Goal: Task Accomplishment & Management: Manage account settings

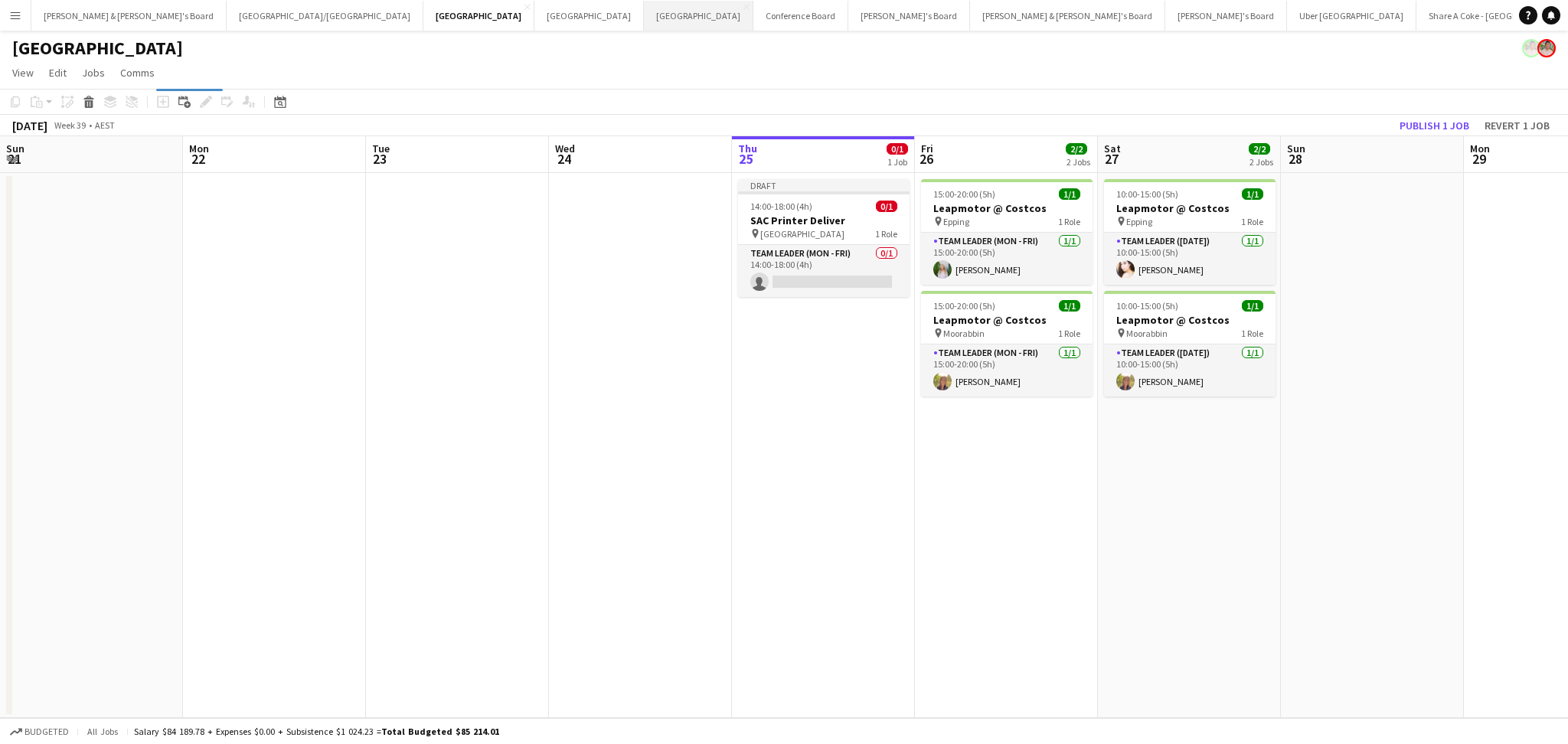
scroll to position [0, 333]
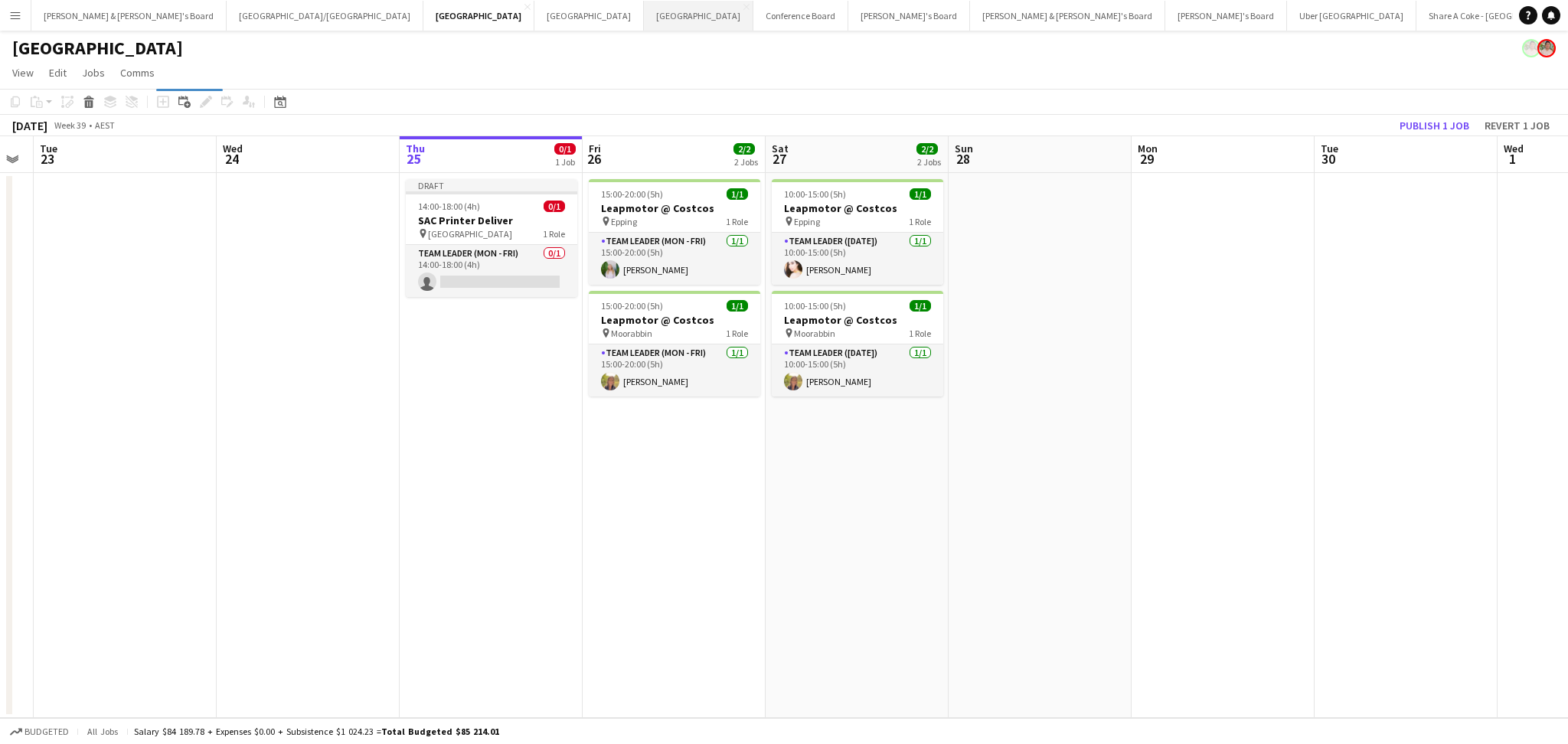
click at [643, 13] on button "Perth Close" at bounding box center [698, 16] width 109 height 30
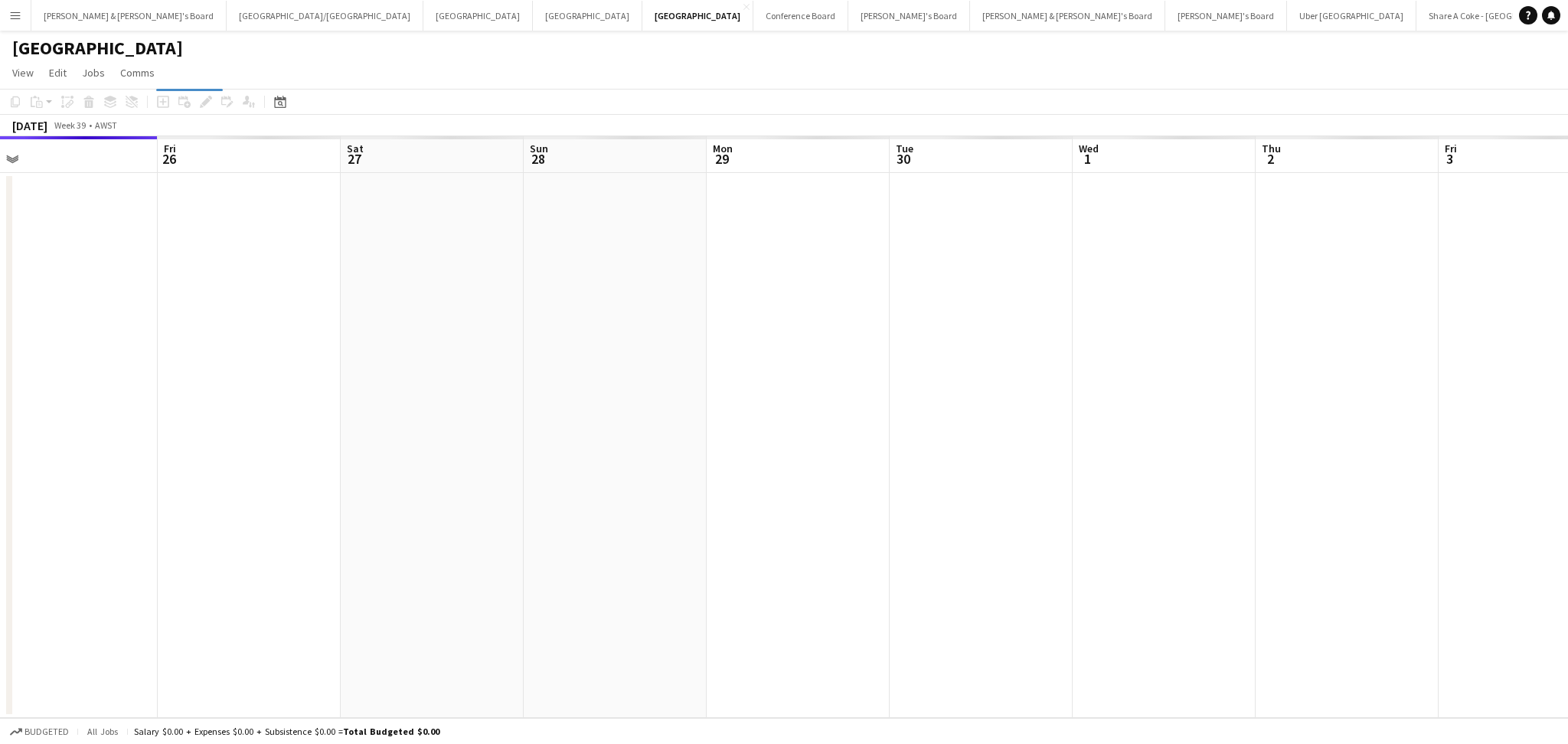
scroll to position [0, 400]
drag, startPoint x: 1067, startPoint y: 485, endPoint x: 300, endPoint y: 410, distance: 770.7
click at [300, 410] on app-calendar-viewport "Mon 22 Tue 23 Wed 24 Thu 25 Fri 26 Sat 27 Sun 28 Mon 29 Tue 30 Wed 1 Thu 2 Fri …" at bounding box center [784, 427] width 1568 height 582
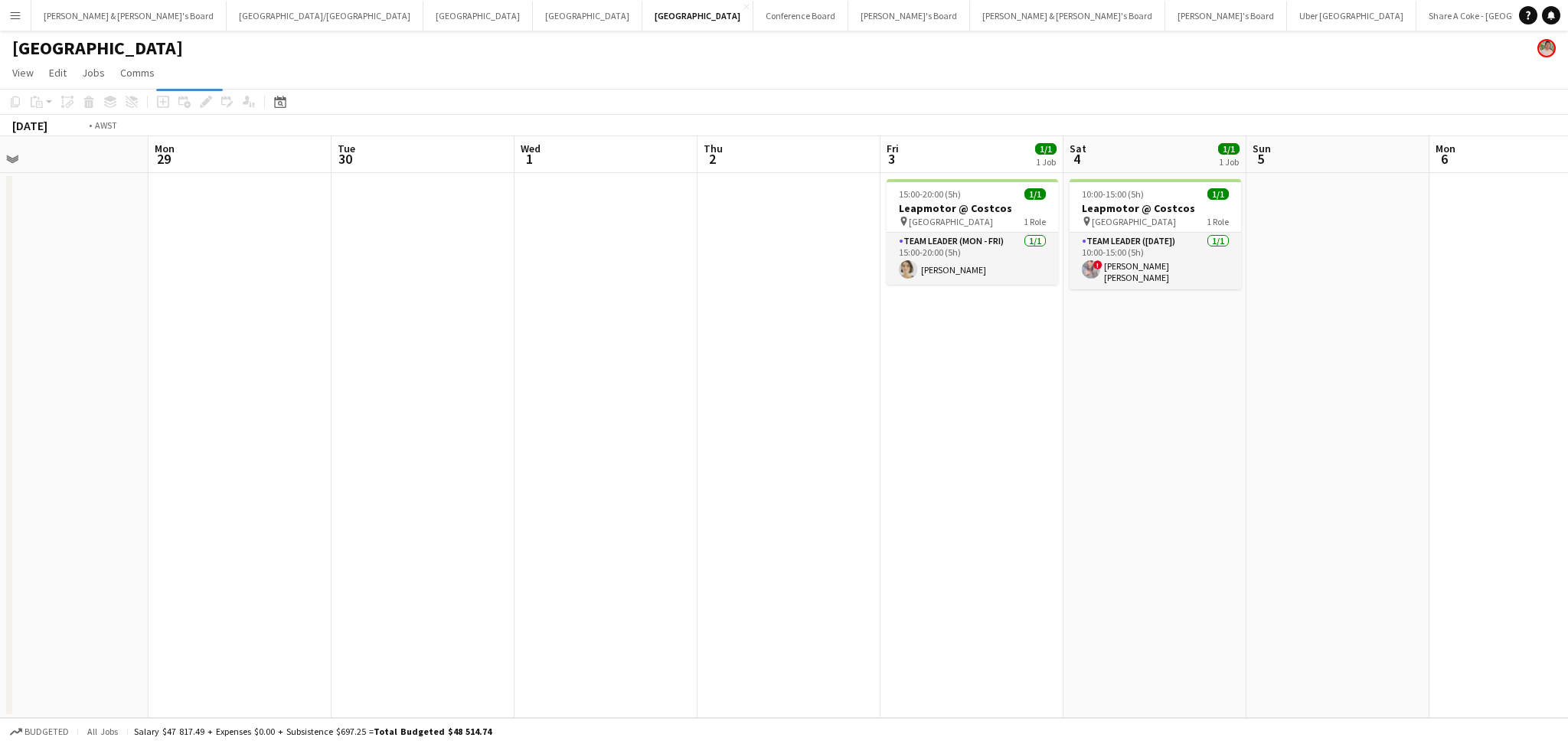
drag, startPoint x: 1010, startPoint y: 491, endPoint x: 242, endPoint y: 477, distance: 768.1
click at [242, 477] on app-calendar-viewport "Fri 26 1/1 1 Job Sat 27 1/1 1 Job Sun 28 Mon 29 Tue 30 Wed 1 Thu 2 Fri 3 1/1 1 …" at bounding box center [784, 427] width 1568 height 582
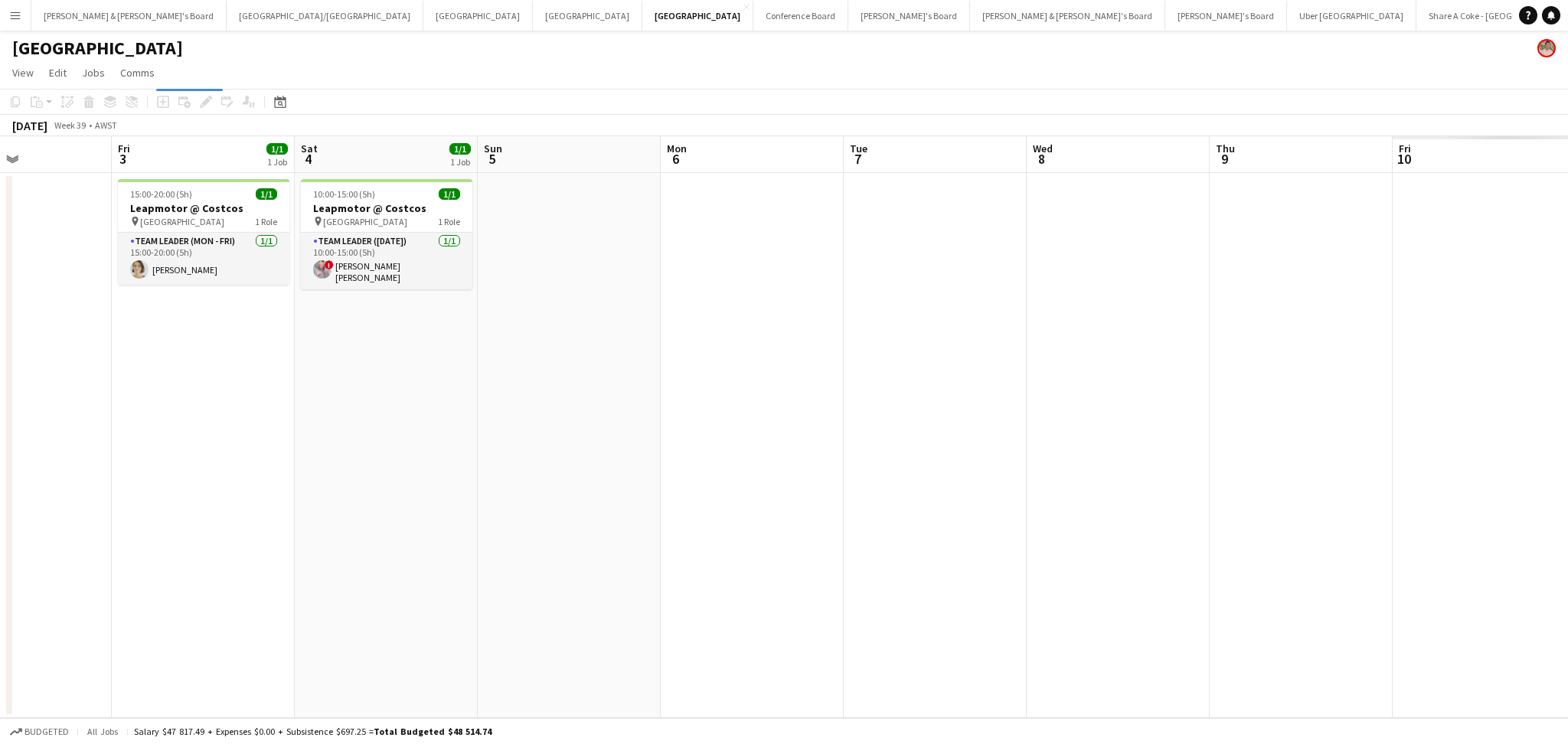
drag, startPoint x: 994, startPoint y: 525, endPoint x: 337, endPoint y: 502, distance: 657.4
click at [337, 502] on app-calendar-viewport "Mon 29 Tue 30 Wed 1 Thu 2 Fri 3 1/1 1 Job Sat 4 1/1 1 Job Sun 5 Mon 6 Tue 7 Wed…" at bounding box center [784, 427] width 1568 height 582
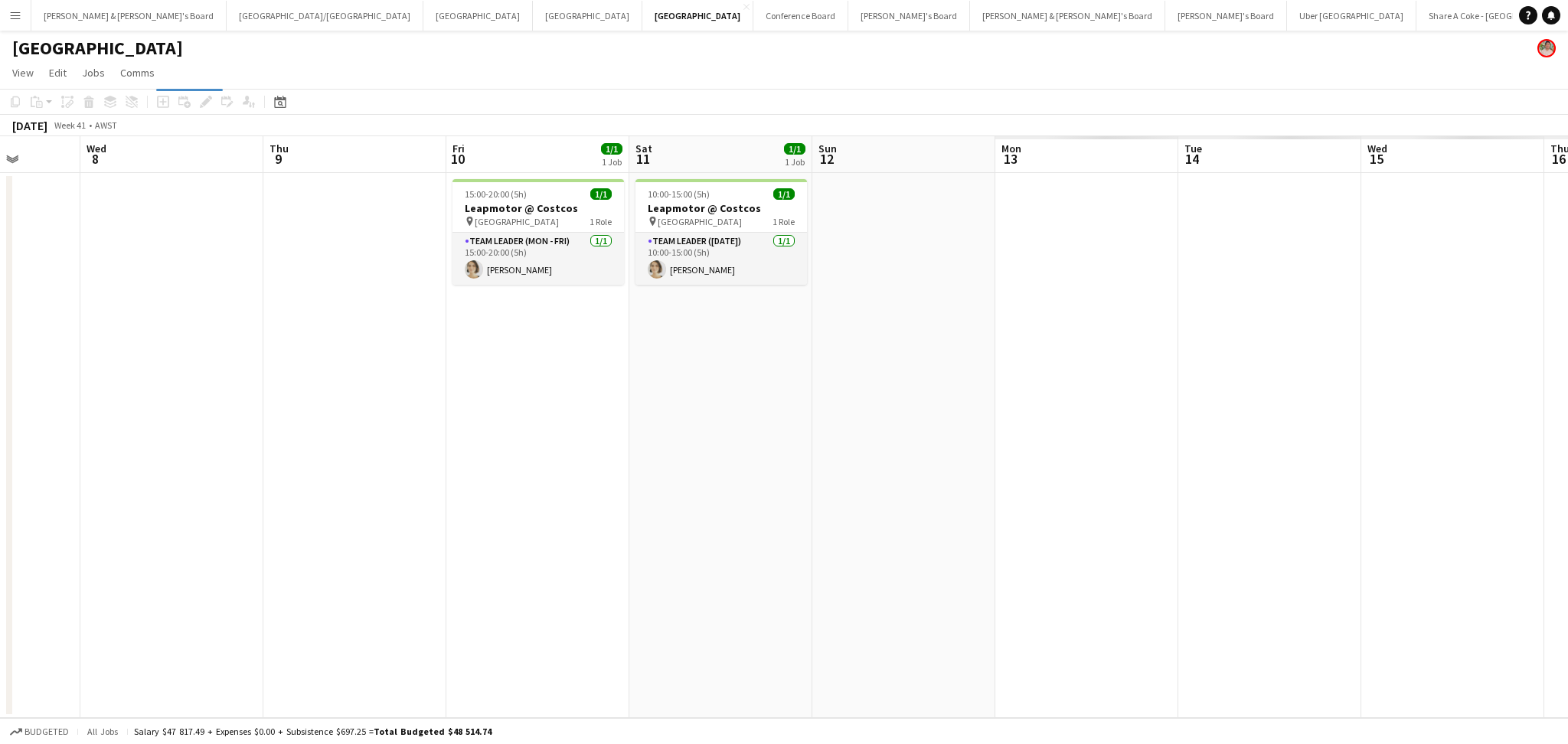
drag, startPoint x: 838, startPoint y: 522, endPoint x: 549, endPoint y: 518, distance: 289.0
click at [549, 518] on app-calendar-viewport "Sun 5 Mon 6 Tue 7 Wed 8 Thu 9 Fri 10 1/1 1 Job Sat 11 1/1 1 Job Sun 12 Mon 13 T…" at bounding box center [784, 427] width 1568 height 582
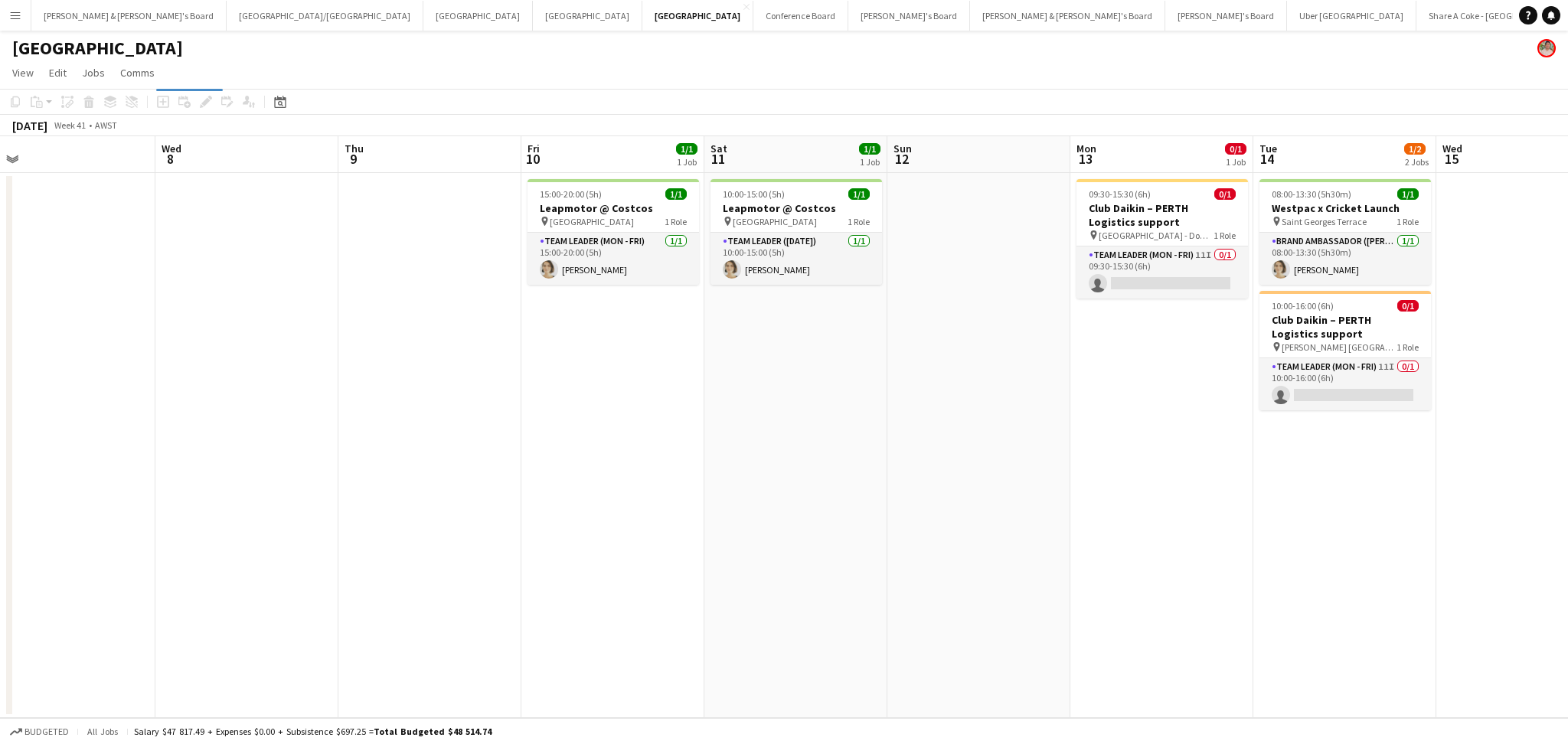
scroll to position [0, 396]
drag, startPoint x: 871, startPoint y: 518, endPoint x: 577, endPoint y: 522, distance: 294.0
click at [577, 522] on app-calendar-viewport "Sun 5 Mon 6 Tue 7 Wed 8 Thu 9 Fri 10 1/1 1 Job Sat 11 1/1 1 Job Sun 12 Mon 13 0…" at bounding box center [784, 427] width 1568 height 582
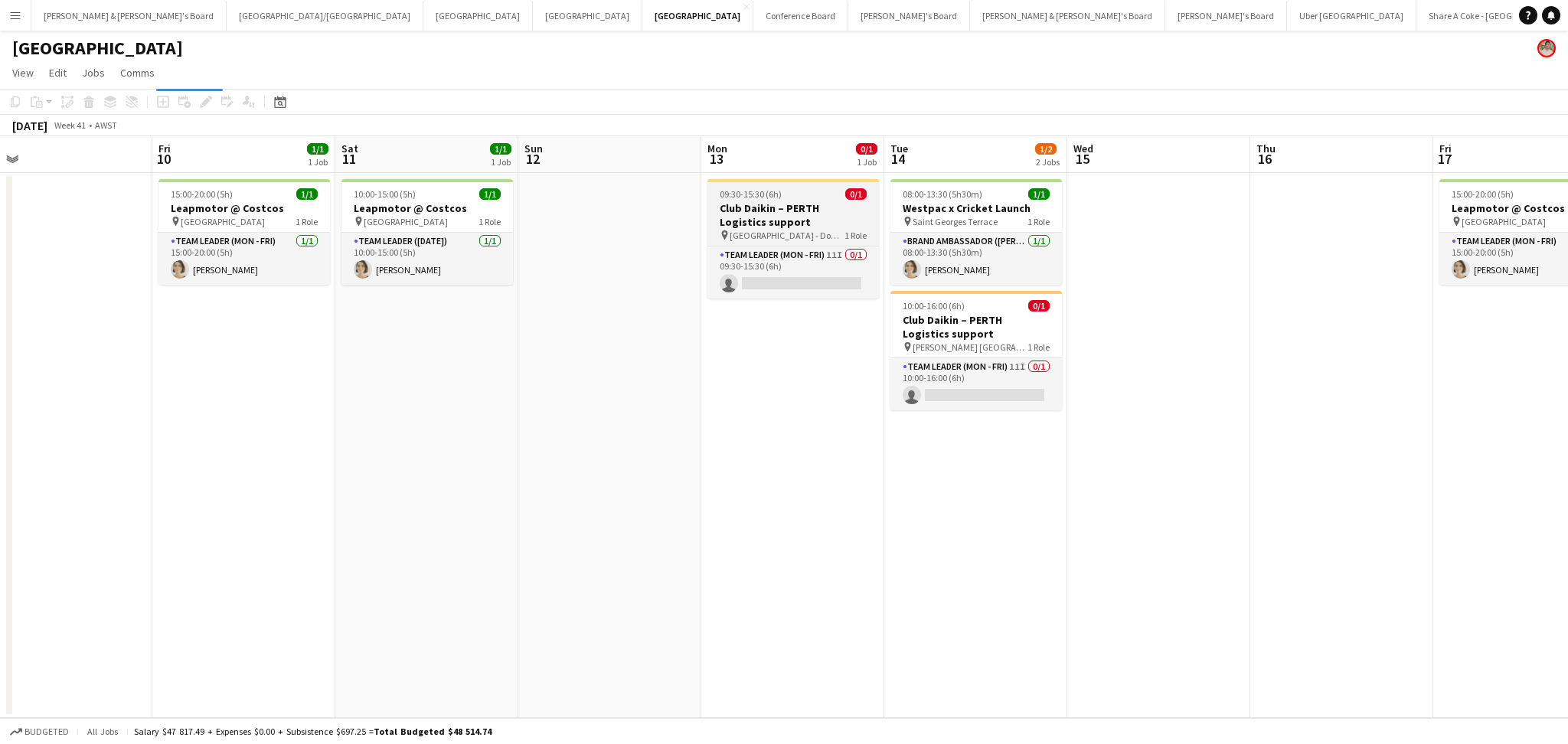
click at [774, 209] on h3 "Club Daikin – PERTH Logistics support" at bounding box center [793, 215] width 172 height 27
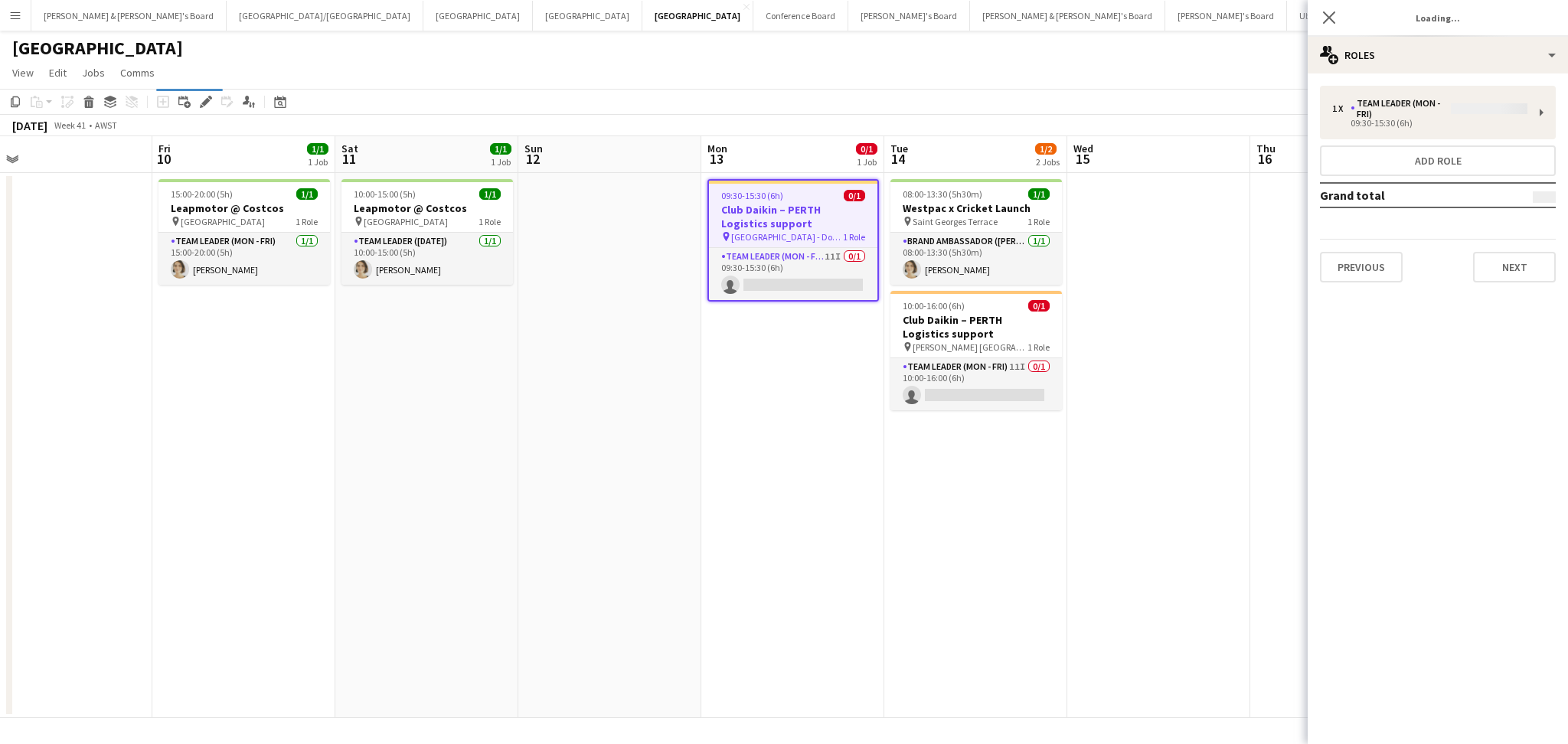
type input "**********"
click at [1540, 262] on button "Next" at bounding box center [1514, 256] width 83 height 31
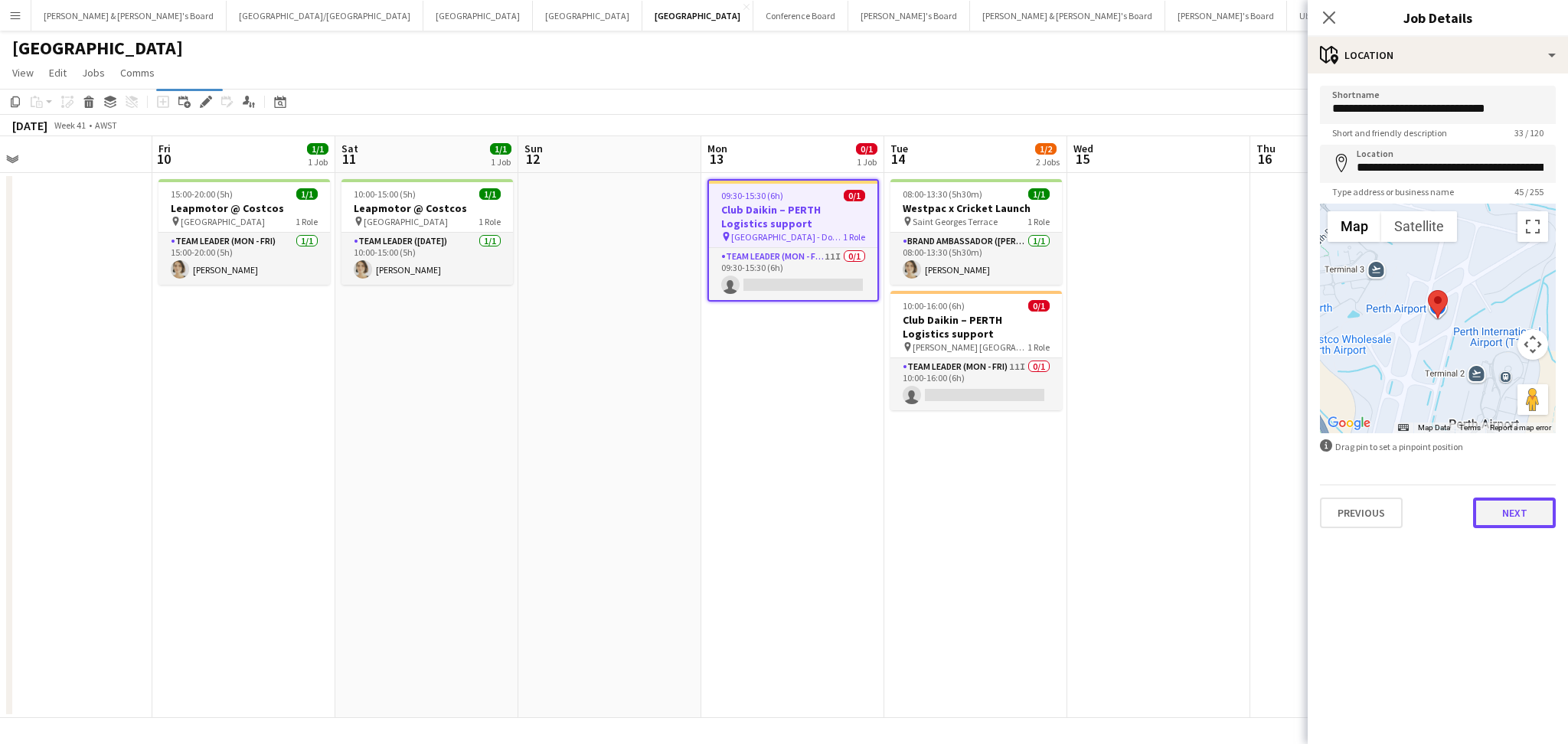
click at [1525, 513] on button "Next" at bounding box center [1514, 513] width 83 height 31
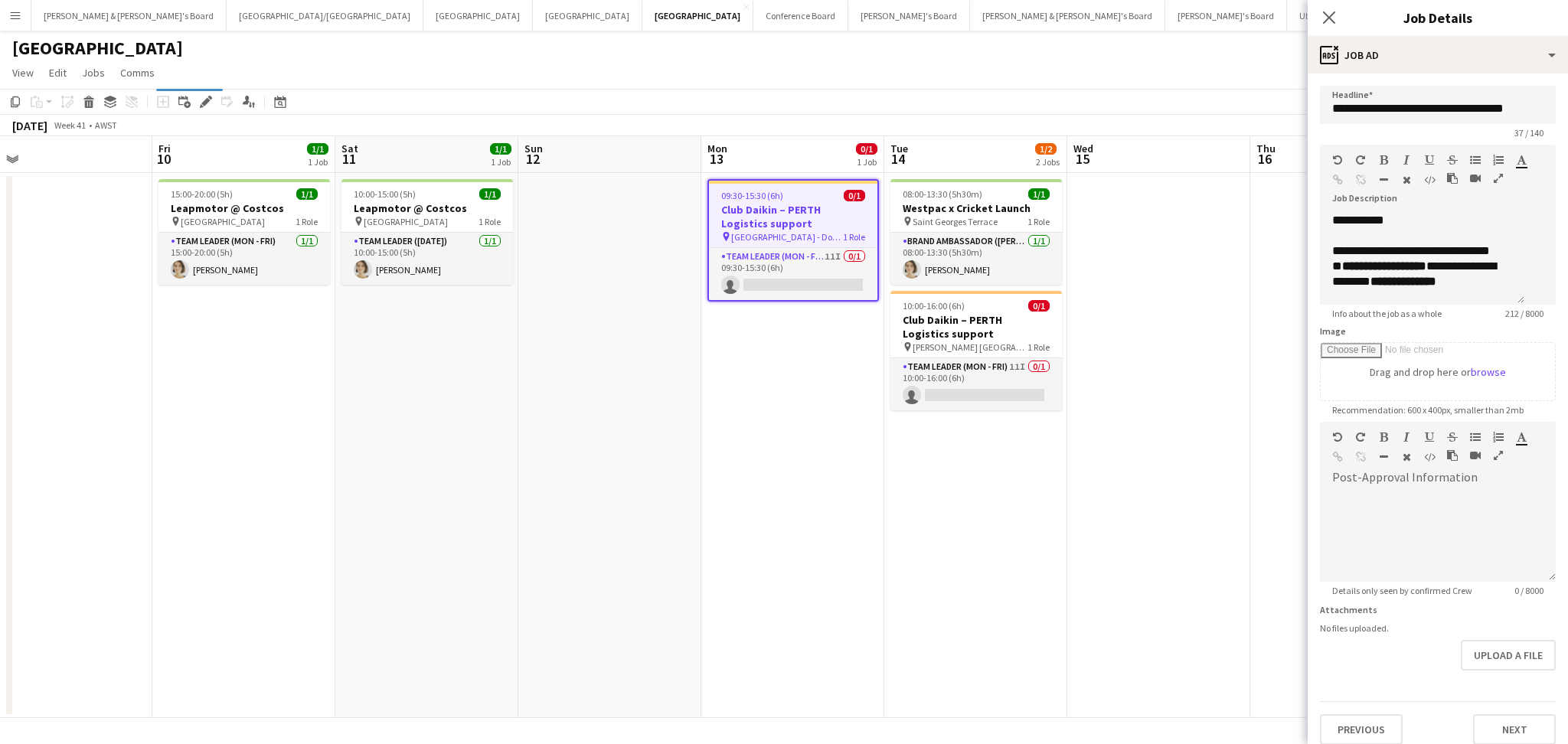
scroll to position [72, 0]
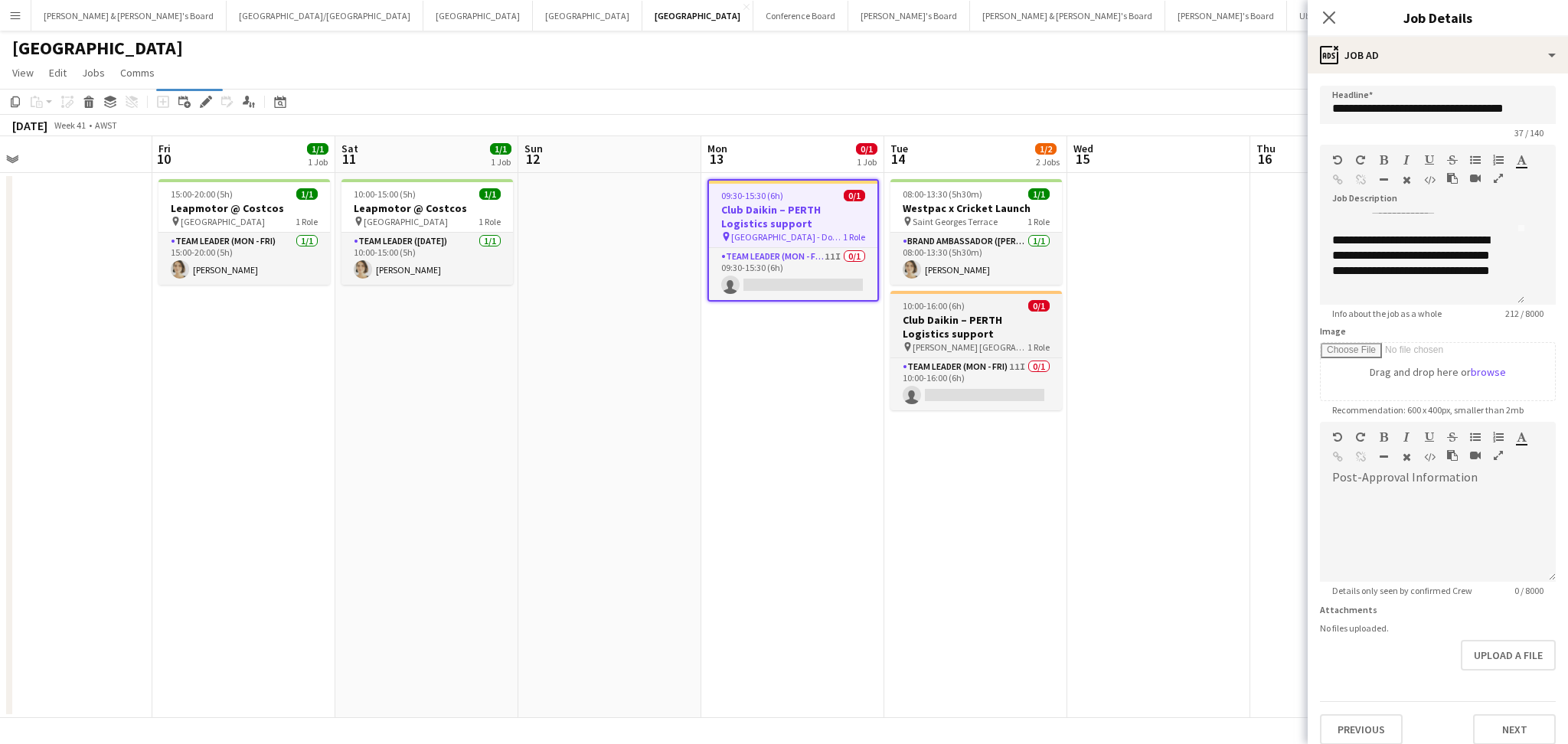
click at [1005, 314] on h3 "Club Daikin – PERTH Logistics support" at bounding box center [976, 327] width 172 height 27
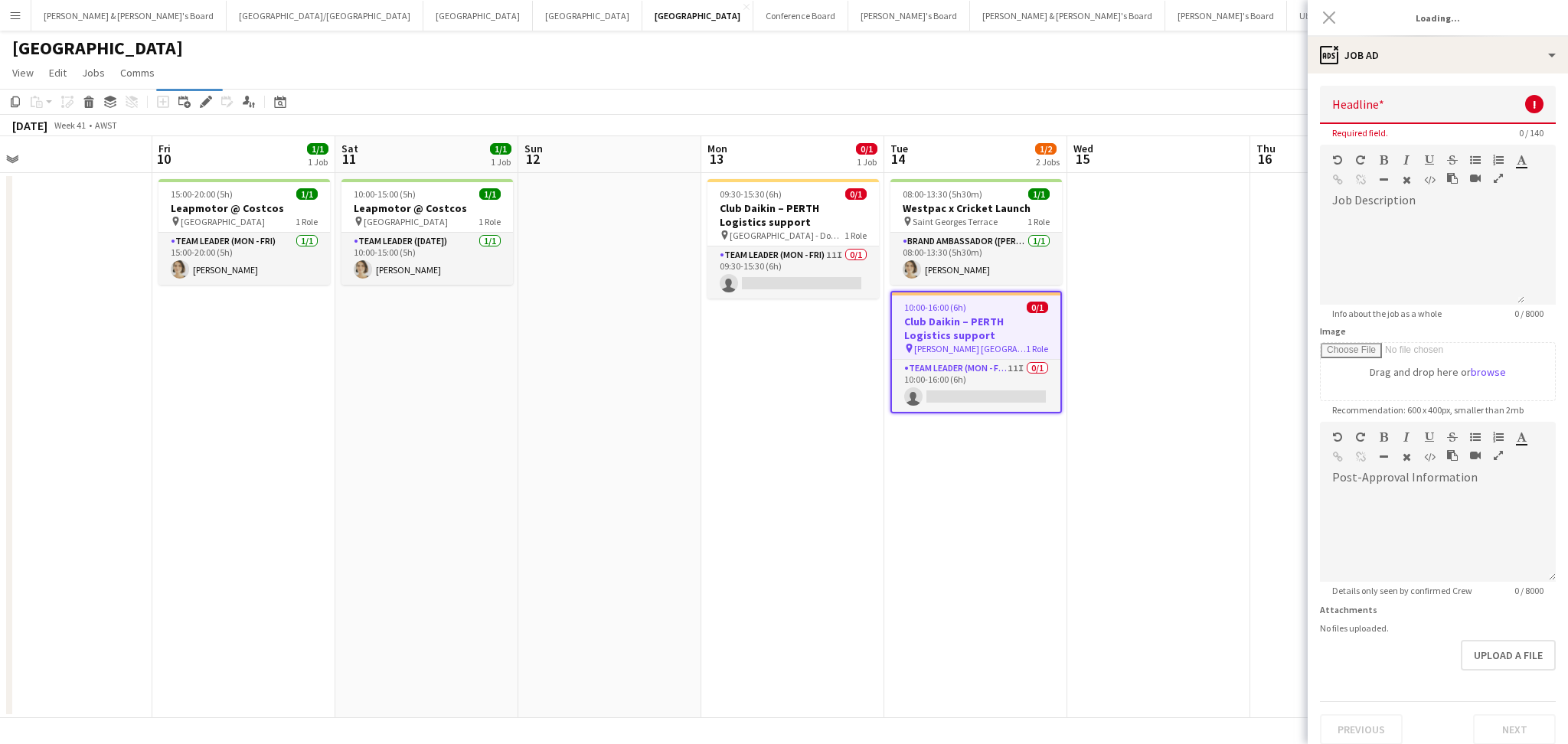
scroll to position [0, 0]
type input "**********"
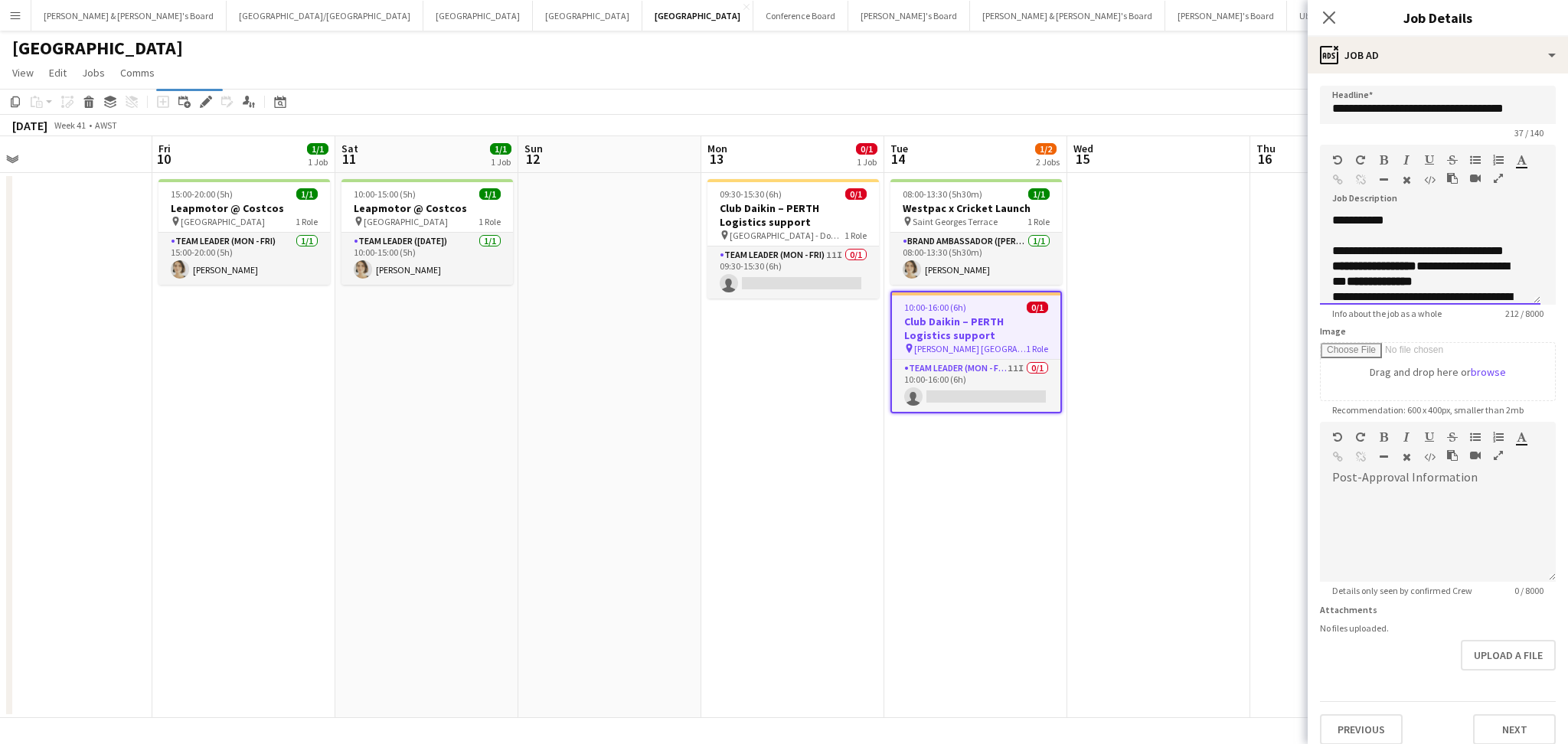
click at [1497, 286] on p "**********" at bounding box center [1421, 251] width 180 height 76
drag, startPoint x: 1492, startPoint y: 281, endPoint x: 1468, endPoint y: 269, distance: 26.8
click at [1468, 269] on p "**********" at bounding box center [1421, 251] width 180 height 76
click at [1123, 322] on app-date-cell at bounding box center [1158, 445] width 183 height 545
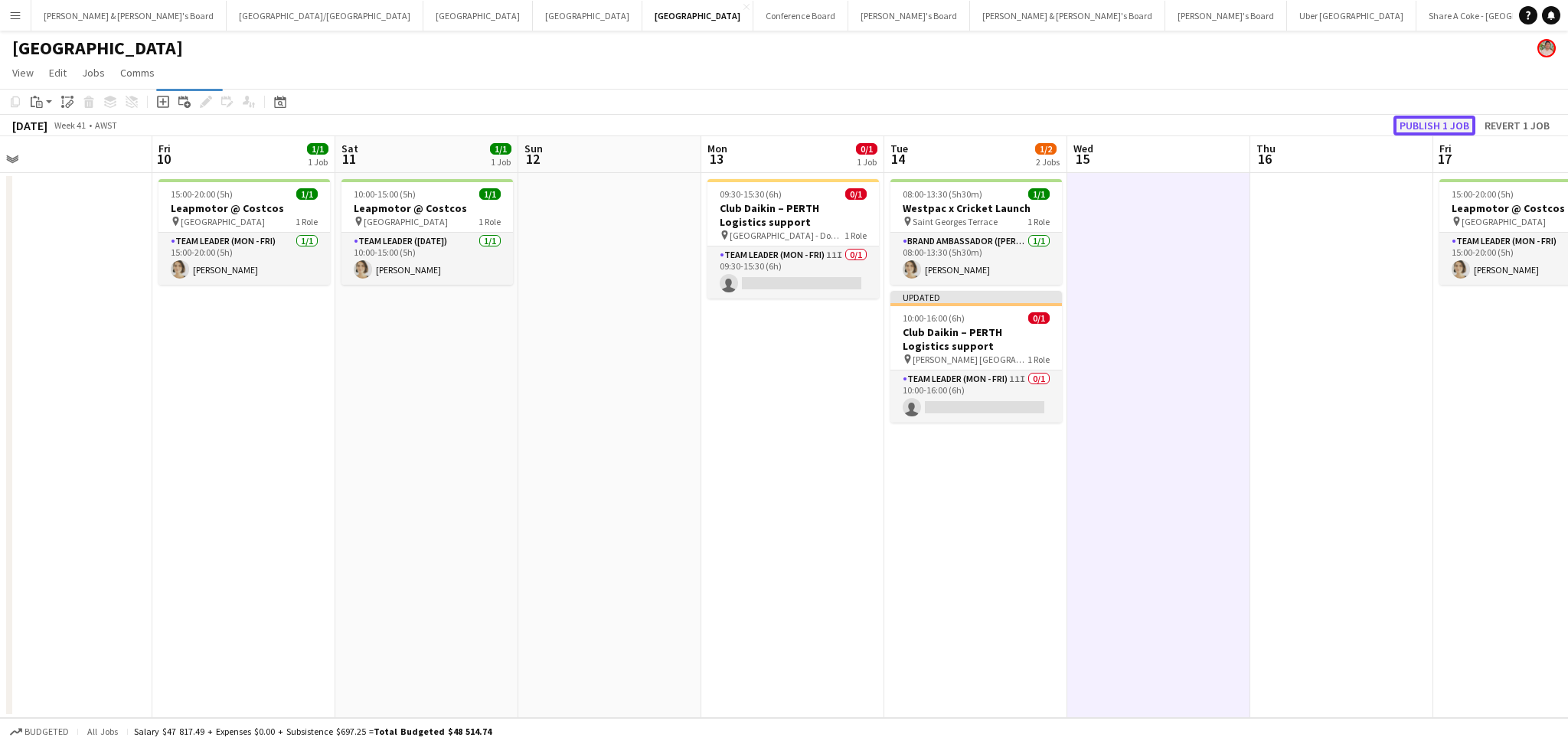
click at [1429, 120] on button "Publish 1 job" at bounding box center [1434, 125] width 82 height 20
